Goal: Information Seeking & Learning: Understand process/instructions

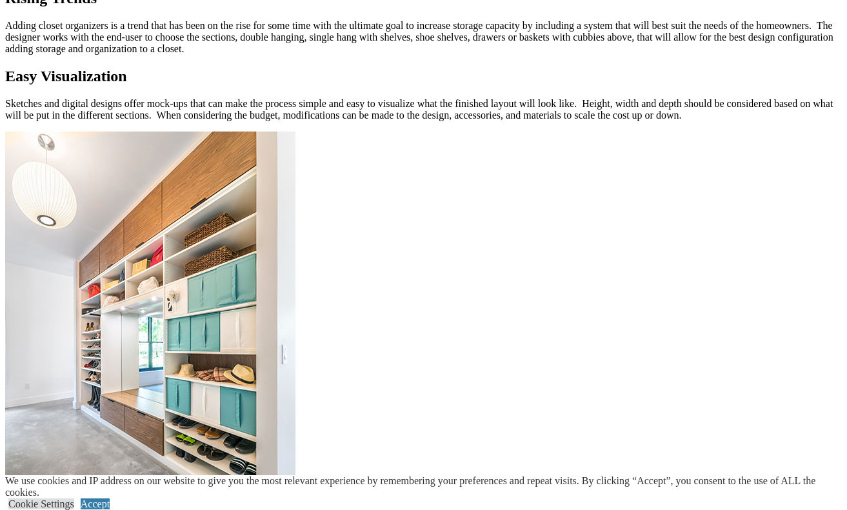
scroll to position [1368, 0]
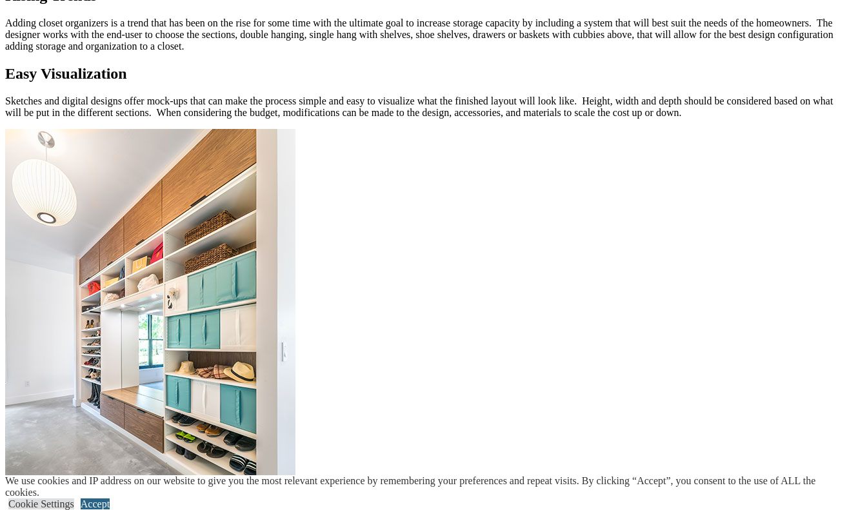
click at [110, 499] on link "Accept" at bounding box center [95, 504] width 29 height 11
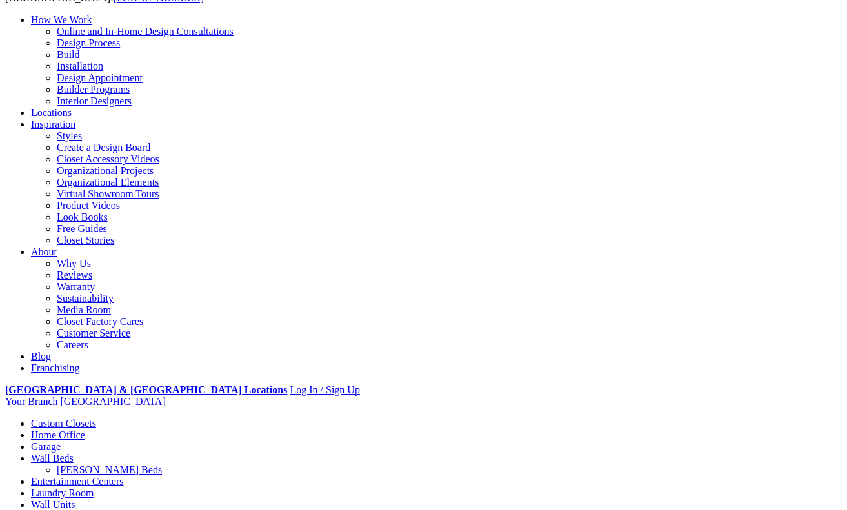
scroll to position [0, 0]
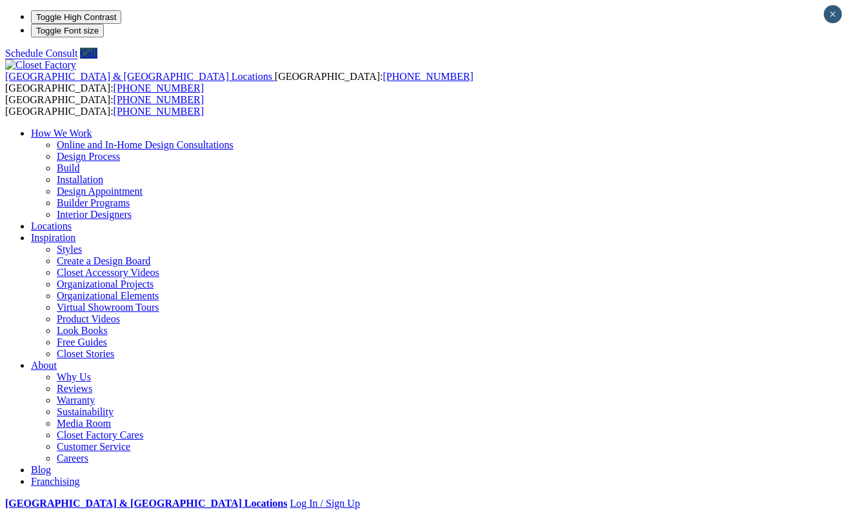
click at [80, 163] on link "Build" at bounding box center [68, 168] width 23 height 11
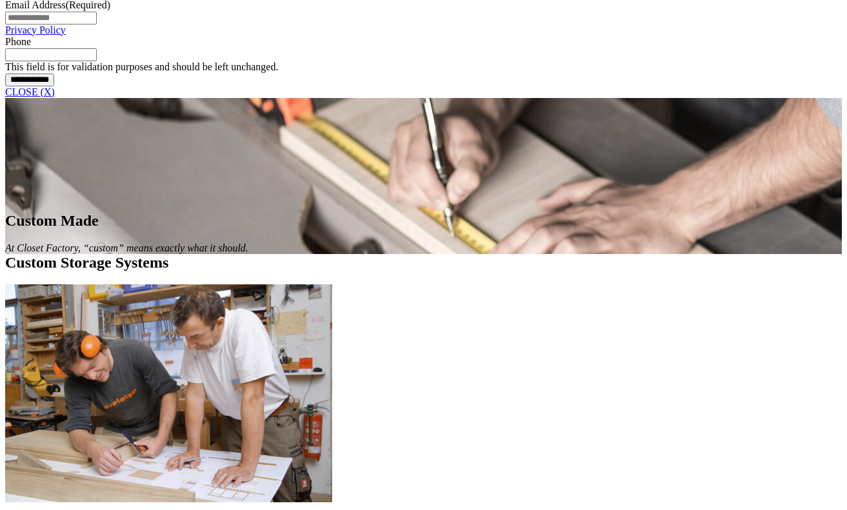
scroll to position [1108, 0]
